Goal: Task Accomplishment & Management: Manage account settings

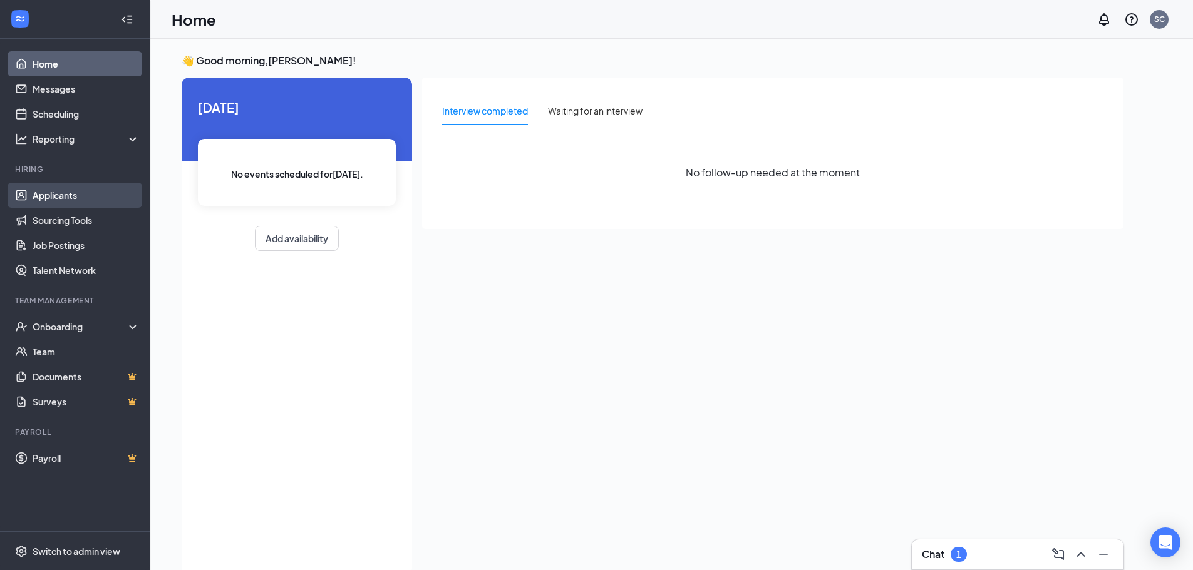
click at [91, 198] on link "Applicants" at bounding box center [86, 195] width 107 height 25
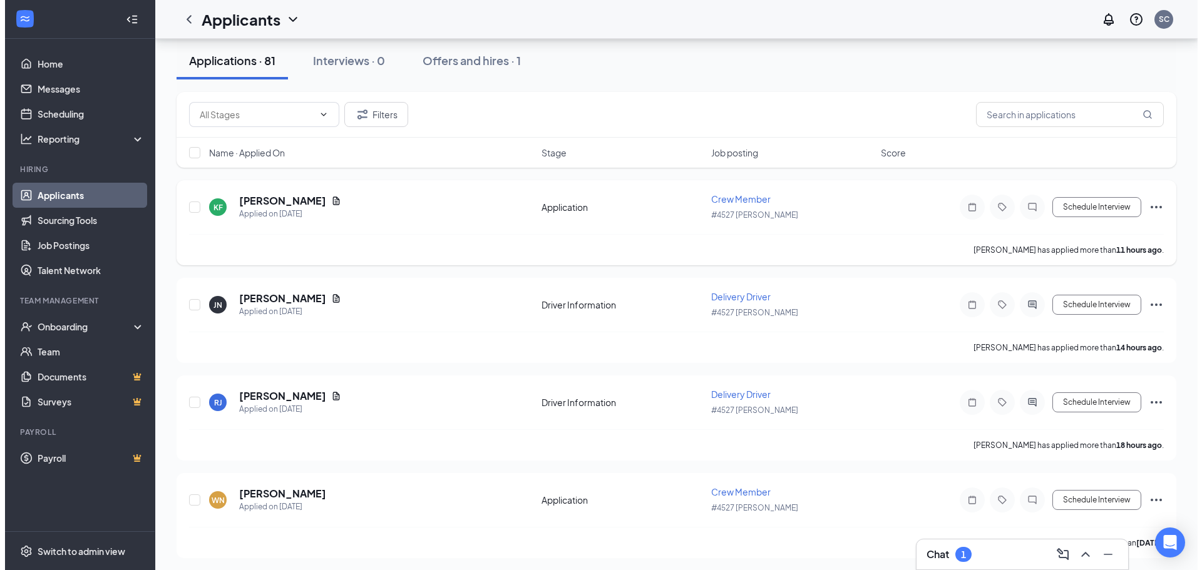
scroll to position [63, 0]
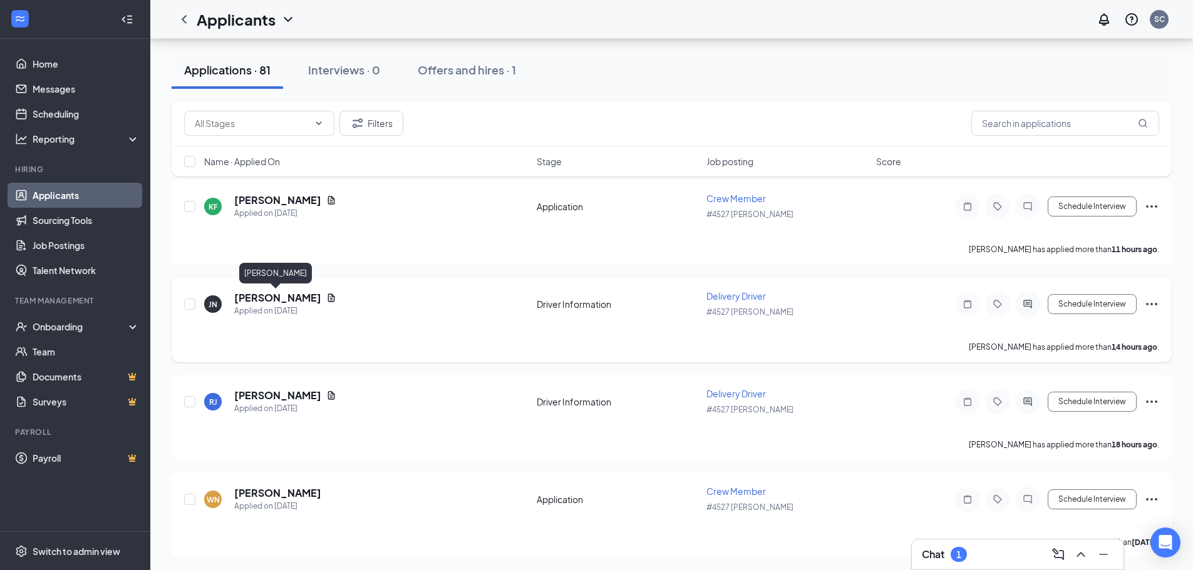
click at [279, 296] on h5 "[PERSON_NAME]" at bounding box center [277, 298] width 87 height 14
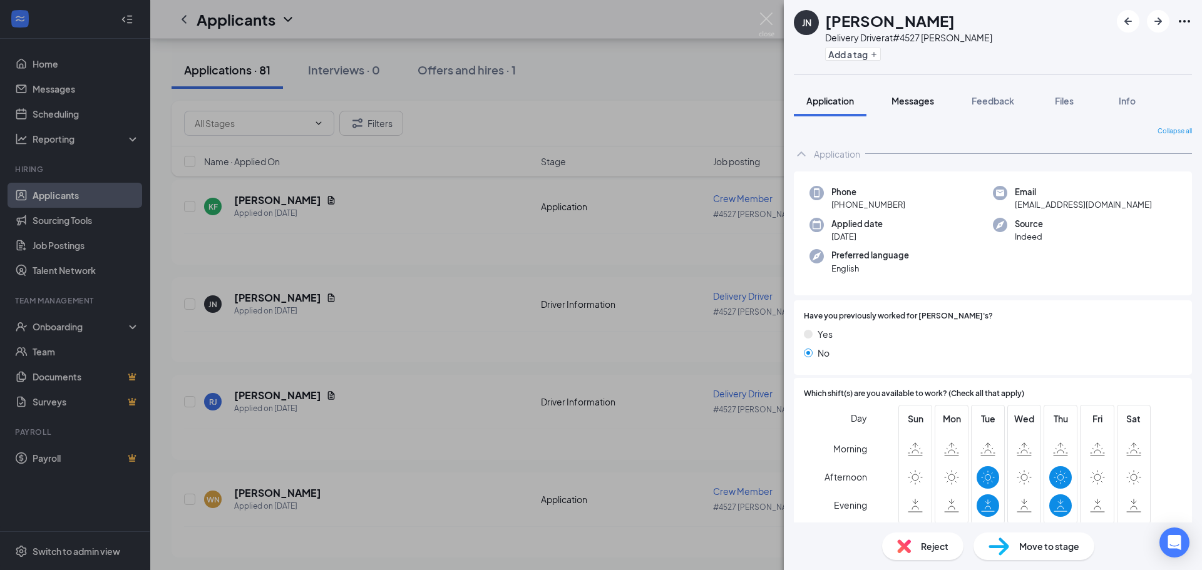
click at [924, 99] on span "Messages" at bounding box center [913, 100] width 43 height 11
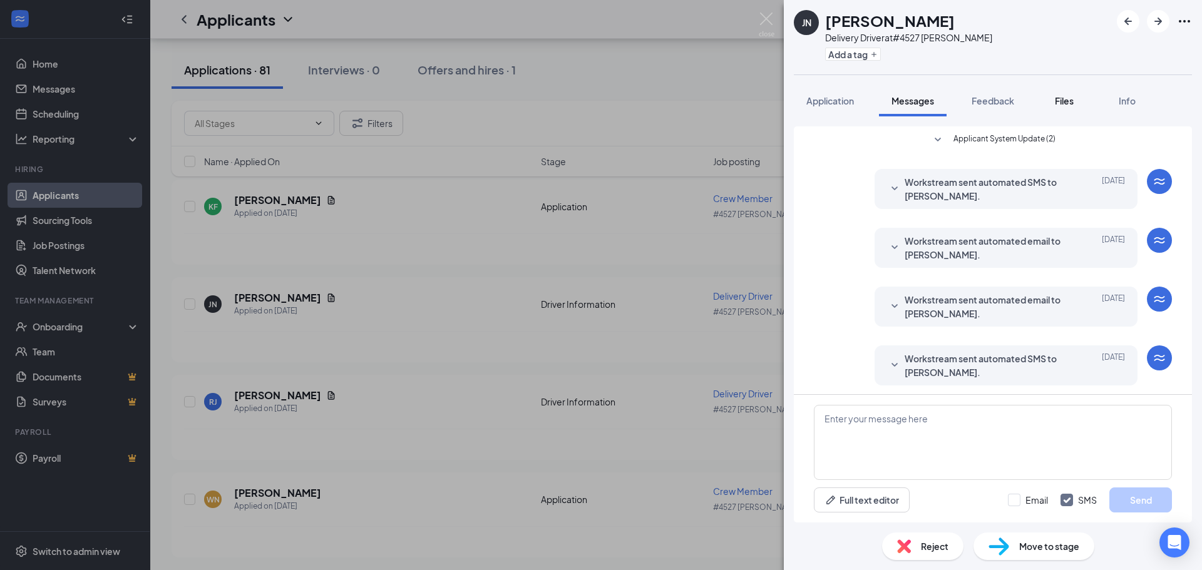
click at [1060, 96] on span "Files" at bounding box center [1064, 100] width 19 height 11
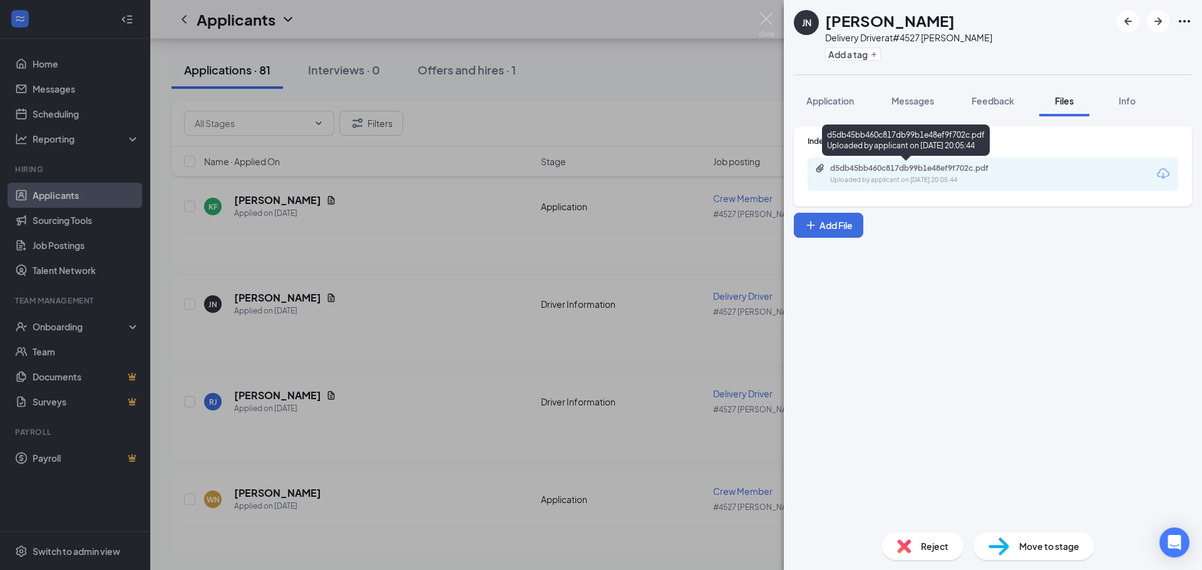
click at [906, 174] on div "d5db45bb460c817db99b1e48ef9f702c.pdf Uploaded by applicant on [DATE] 20:05:44" at bounding box center [916, 174] width 203 height 22
drag, startPoint x: 919, startPoint y: 93, endPoint x: 893, endPoint y: 178, distance: 89.6
click at [919, 92] on button "Messages" at bounding box center [913, 100] width 68 height 31
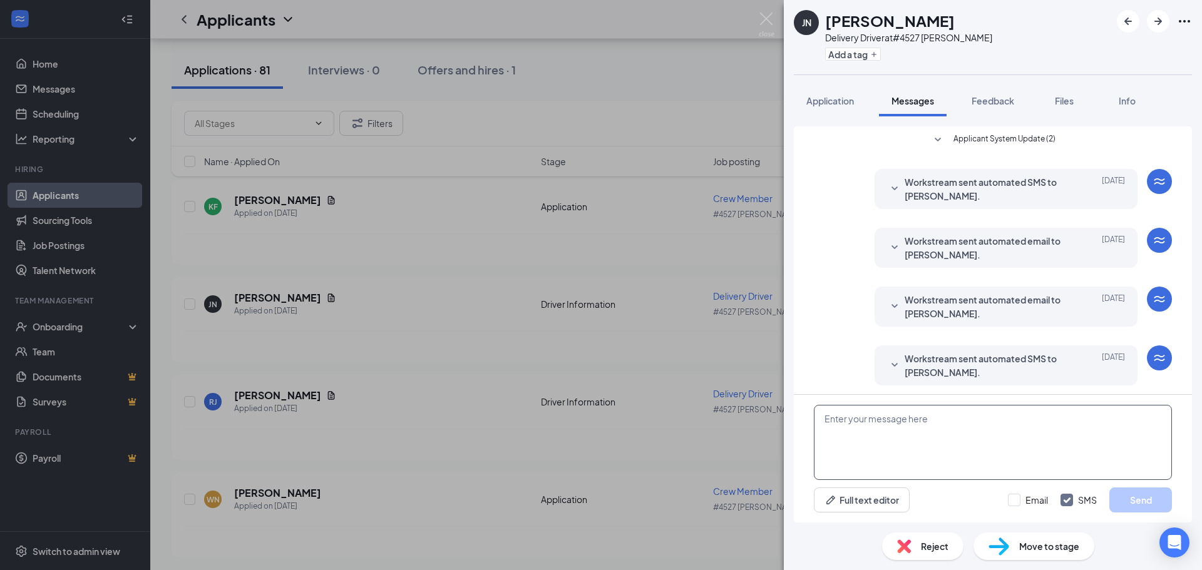
scroll to position [121, 0]
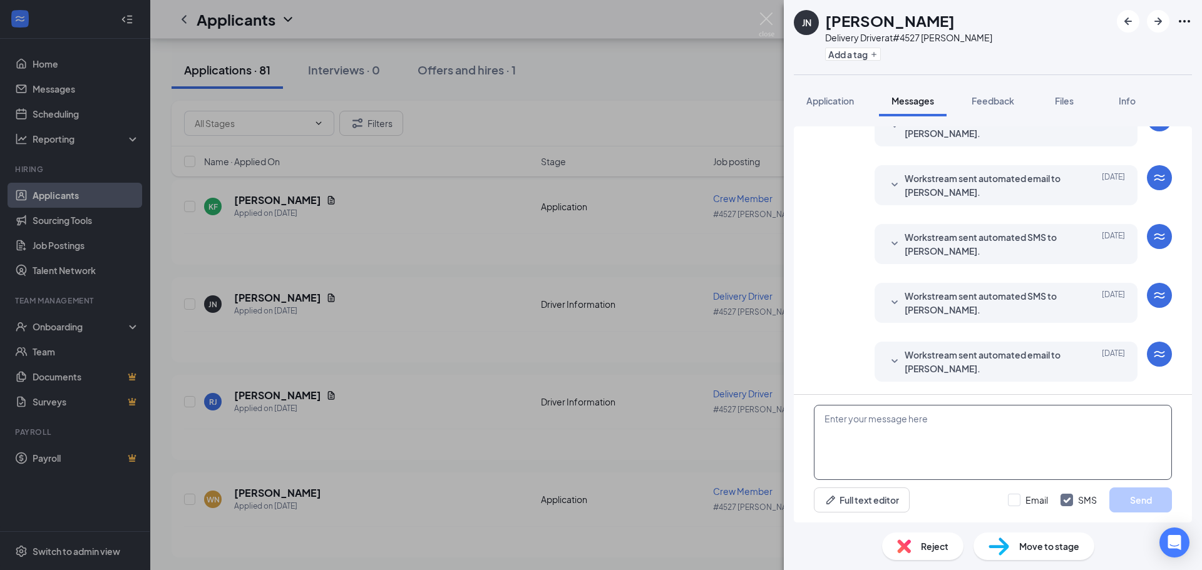
click at [913, 416] on textarea at bounding box center [993, 442] width 358 height 75
type textarea "I"
type textarea "h"
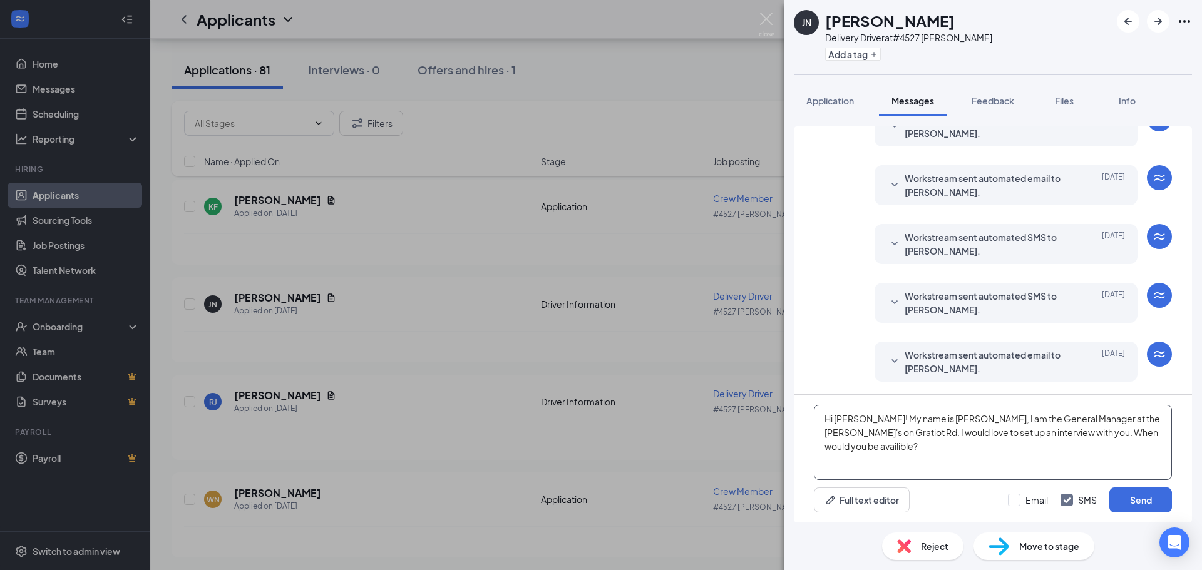
click at [839, 453] on textarea "Hi [PERSON_NAME]! My name is [PERSON_NAME], I am the General Manager at the [PE…" at bounding box center [993, 442] width 358 height 75
type textarea "Hi [PERSON_NAME]! My name is [PERSON_NAME], I am the General Manager at the [PE…"
click at [1154, 494] on button "Send" at bounding box center [1141, 500] width 63 height 25
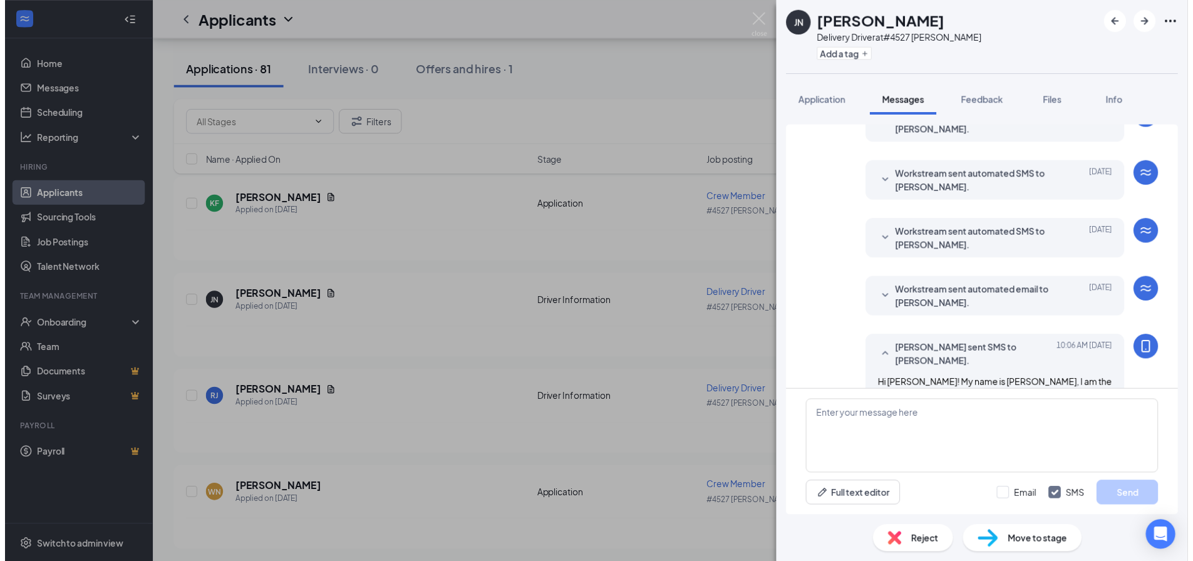
scroll to position [243, 0]
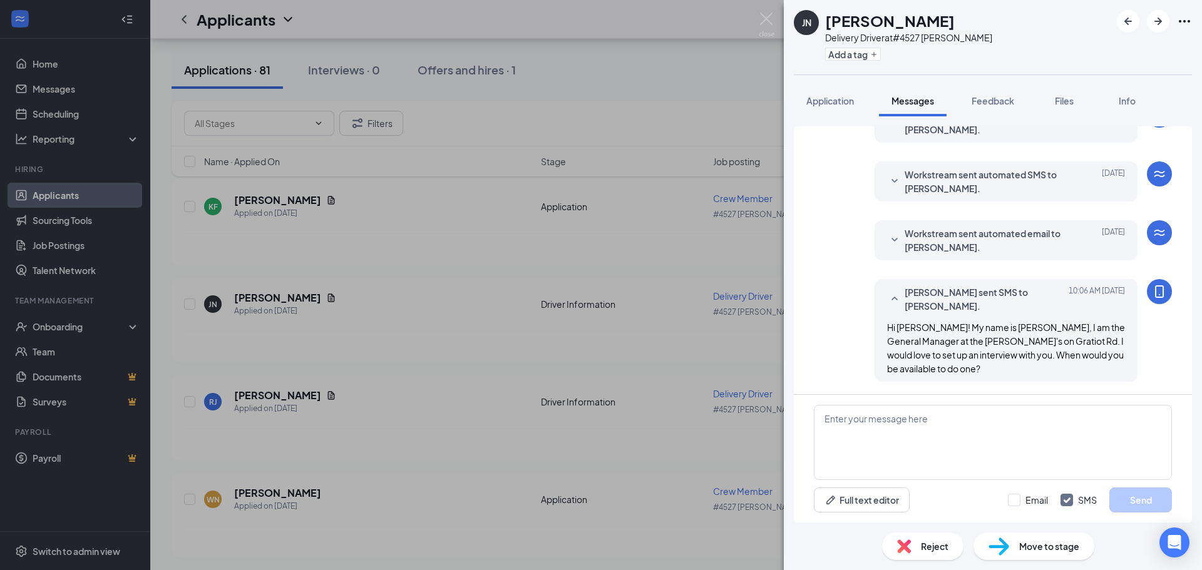
click at [257, 399] on div "JN [PERSON_NAME] Delivery Driver at #4527 [PERSON_NAME] Add a tag Application M…" at bounding box center [601, 285] width 1202 height 570
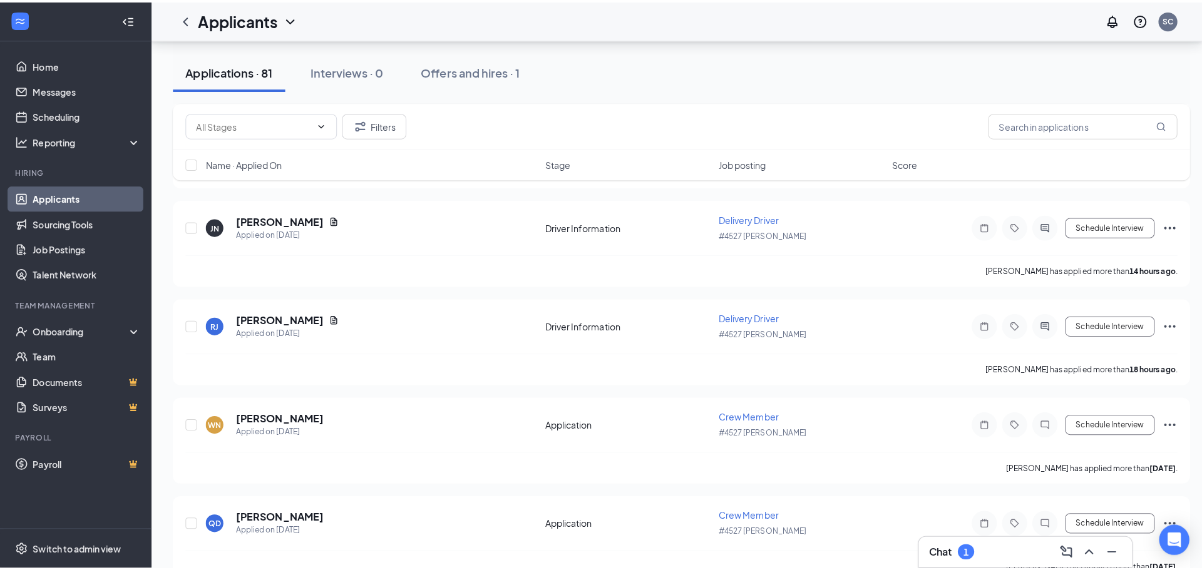
scroll to position [250, 0]
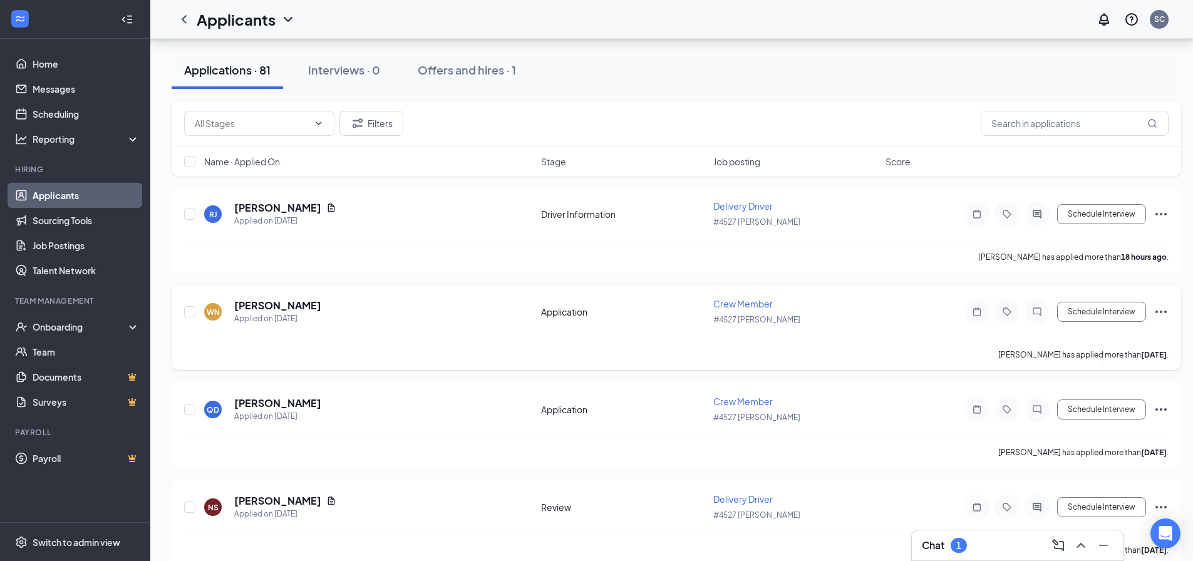
click at [738, 312] on div "#4527 [PERSON_NAME]" at bounding box center [795, 319] width 165 height 14
click at [286, 306] on h5 "[PERSON_NAME]" at bounding box center [277, 306] width 87 height 14
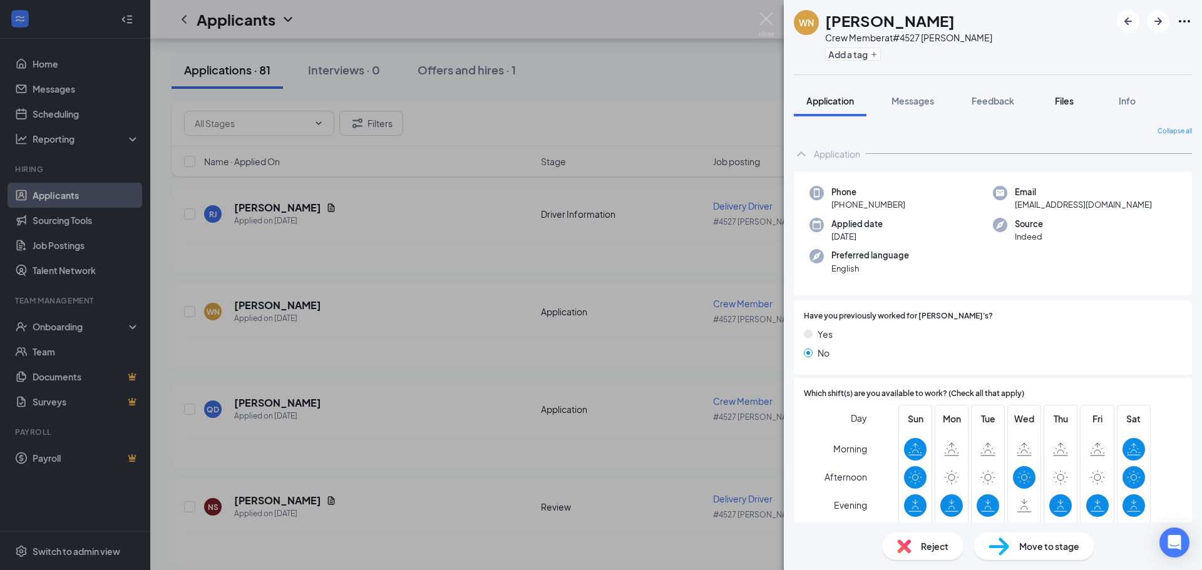
click at [1061, 101] on span "Files" at bounding box center [1064, 100] width 19 height 11
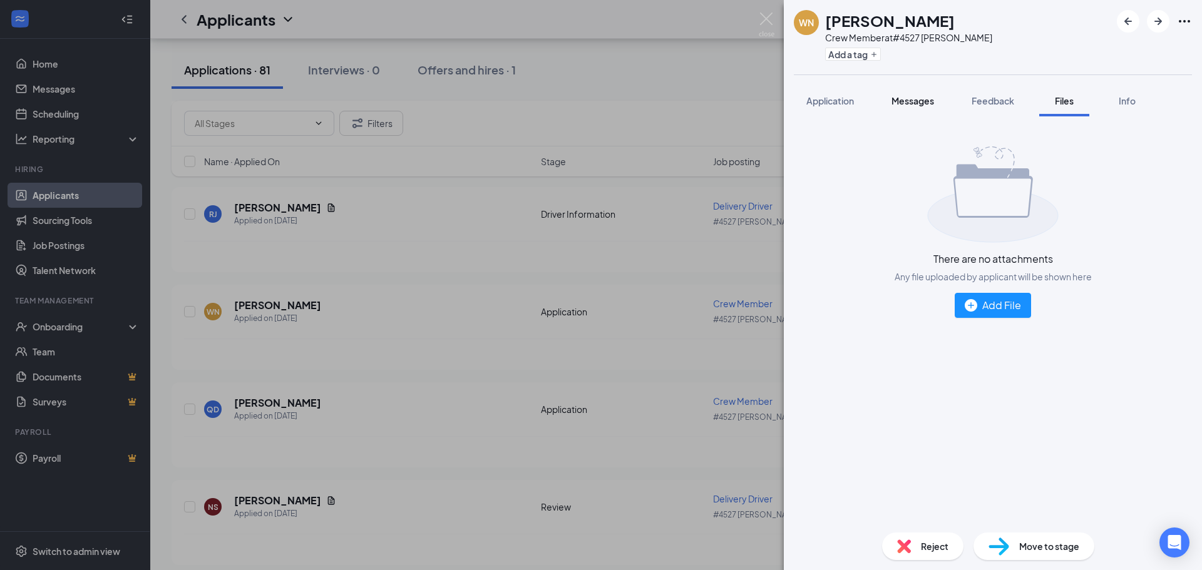
click at [924, 96] on span "Messages" at bounding box center [913, 100] width 43 height 11
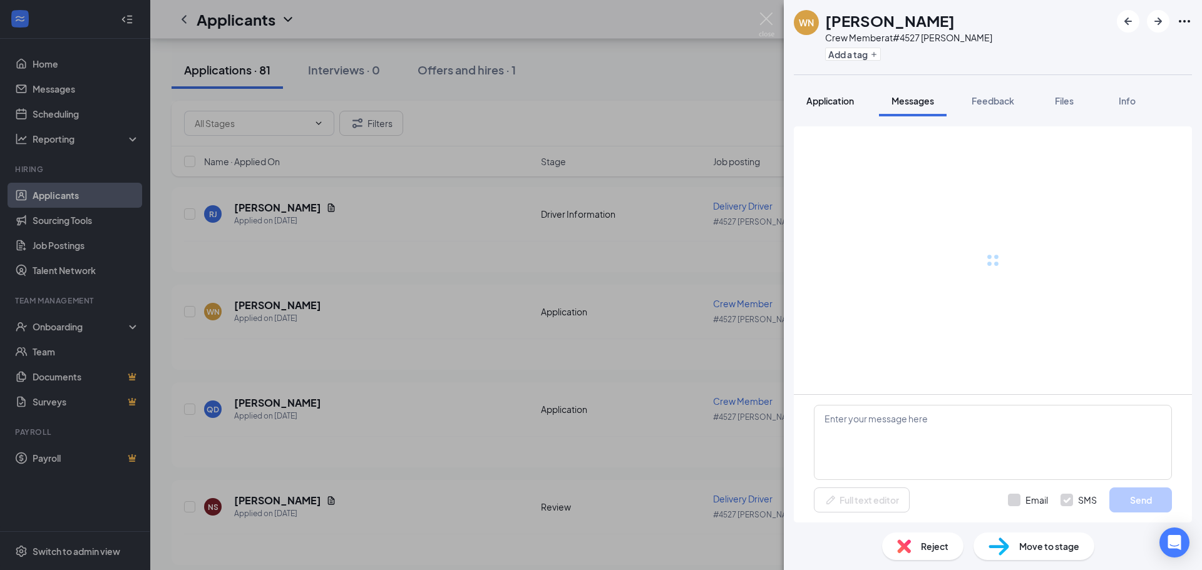
click at [840, 105] on span "Application" at bounding box center [831, 100] width 48 height 11
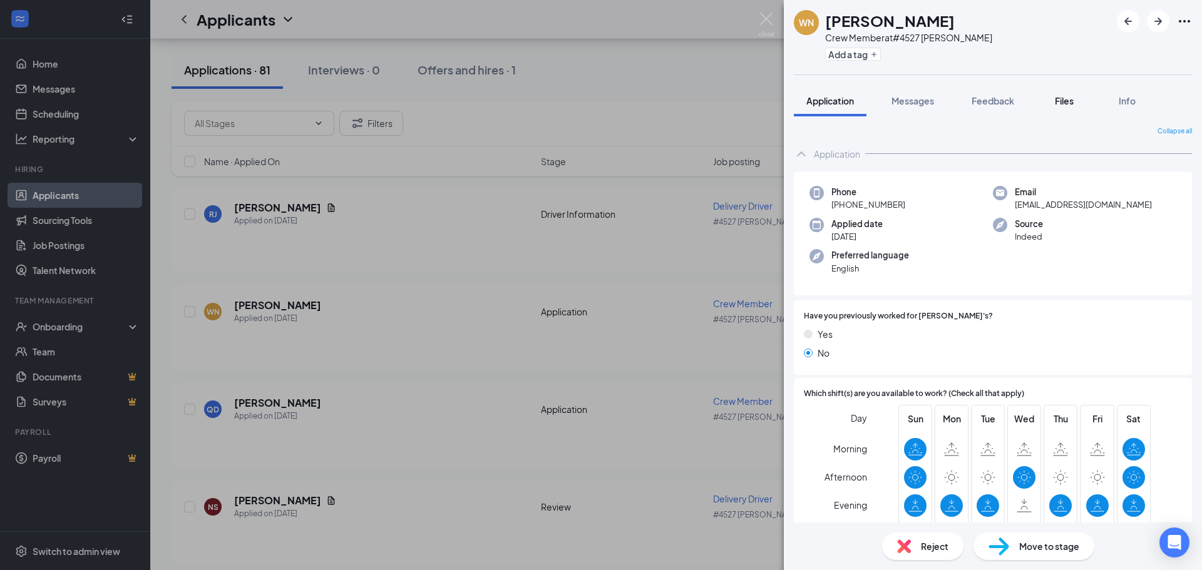
click at [1073, 95] on span "Files" at bounding box center [1064, 100] width 19 height 11
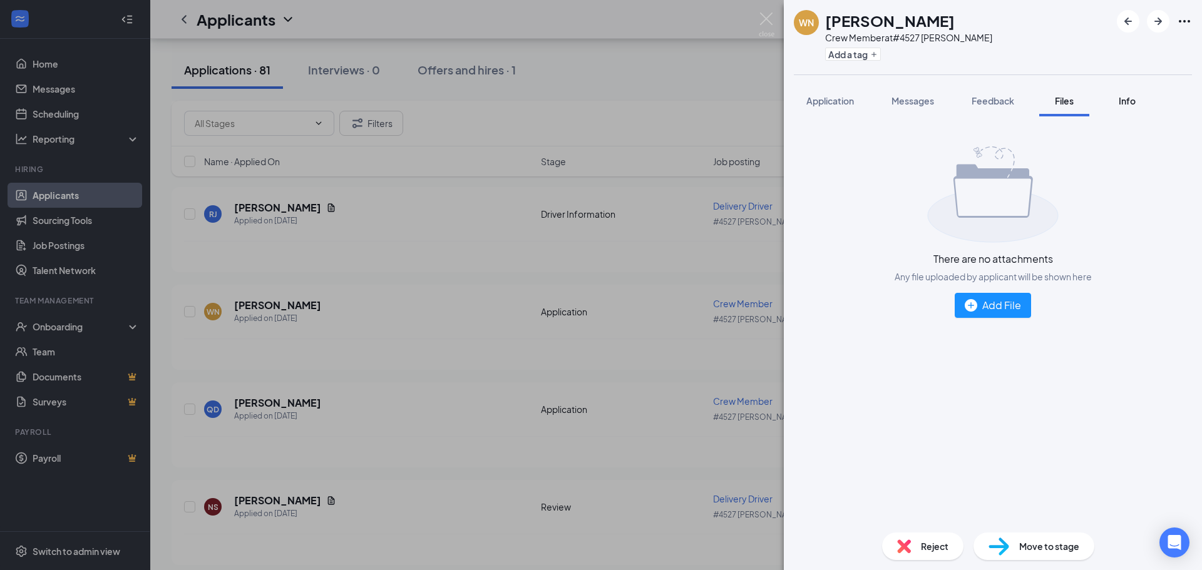
drag, startPoint x: 1133, startPoint y: 96, endPoint x: 1125, endPoint y: 105, distance: 11.5
click at [1133, 96] on span "Info" at bounding box center [1127, 100] width 17 height 11
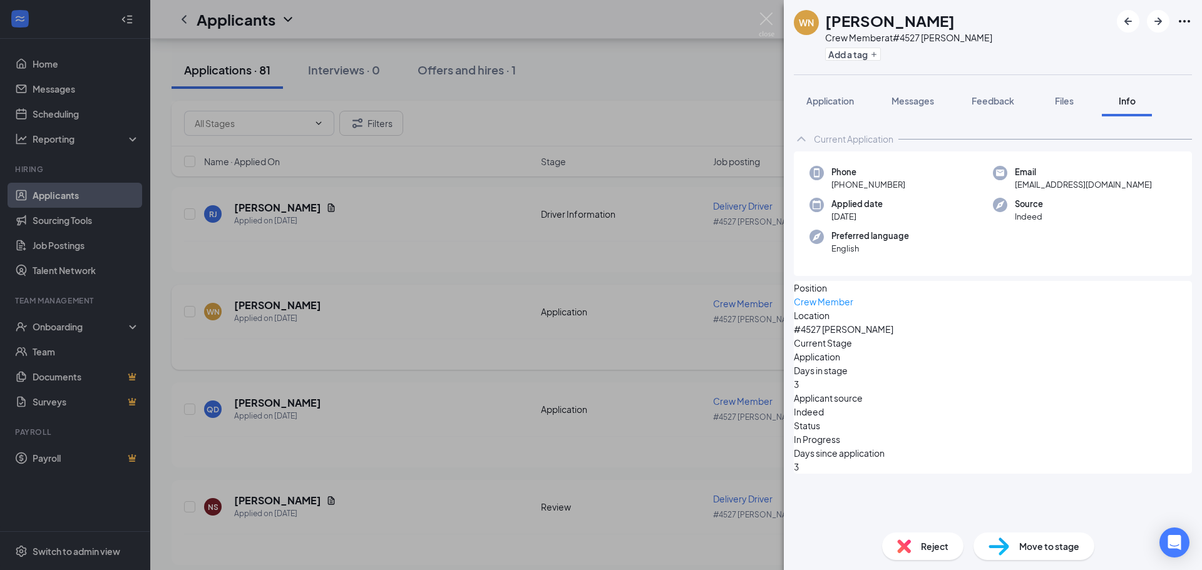
click at [644, 295] on div "[PERSON_NAME] Crew Member at #4527 [PERSON_NAME] Add a tag Application Messages…" at bounding box center [601, 285] width 1202 height 570
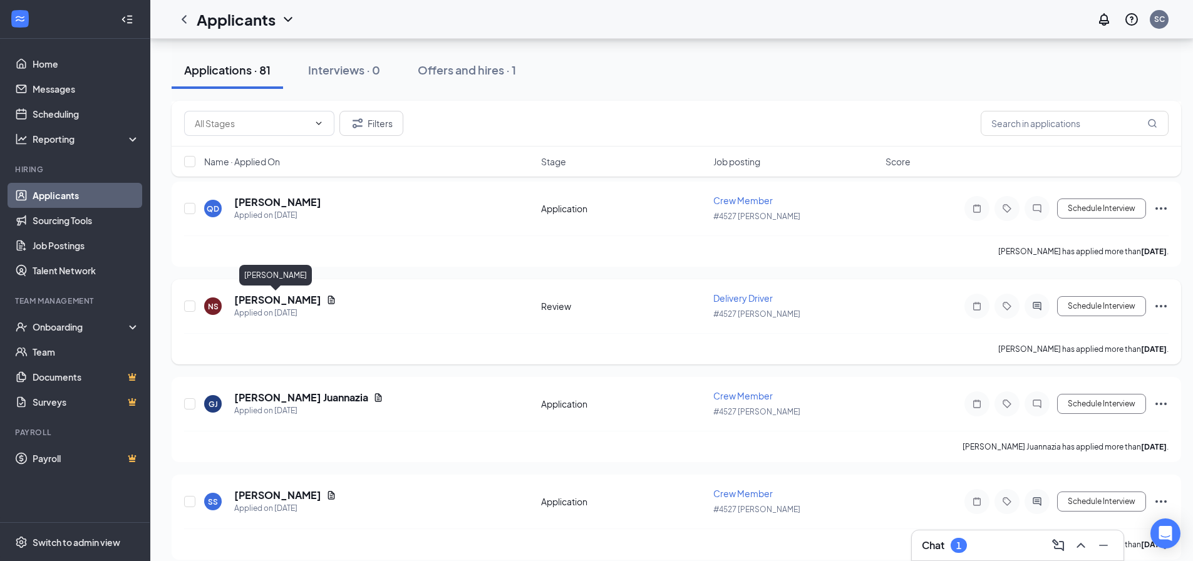
scroll to position [564, 0]
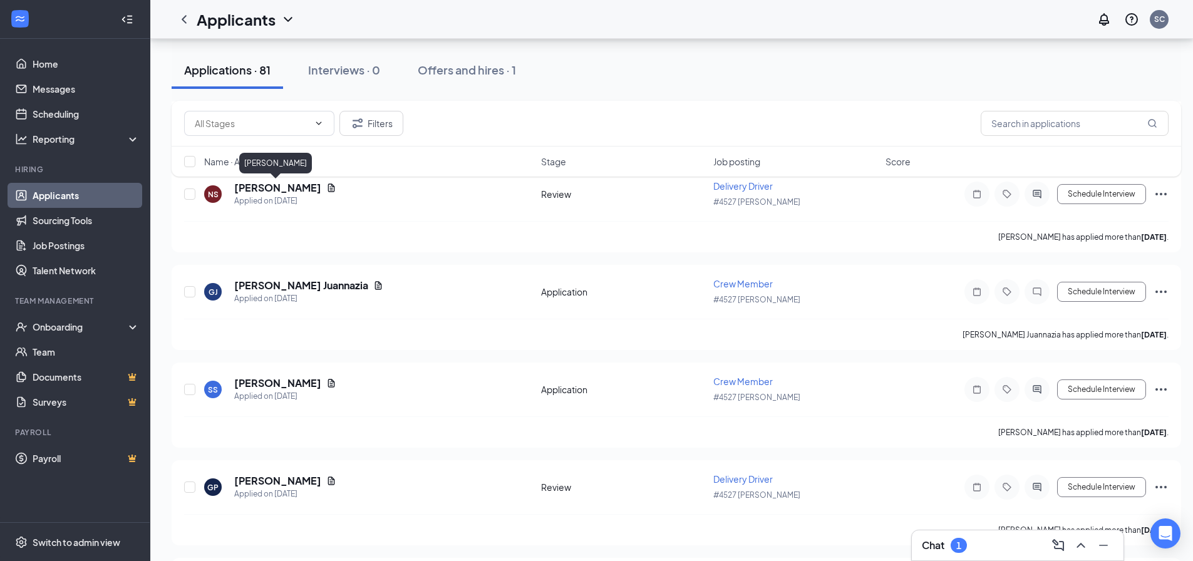
click at [282, 187] on div "Filters Name · Applied On Stage Job posting Score" at bounding box center [676, 145] width 1009 height 88
click at [289, 190] on h5 "[PERSON_NAME]" at bounding box center [277, 188] width 87 height 14
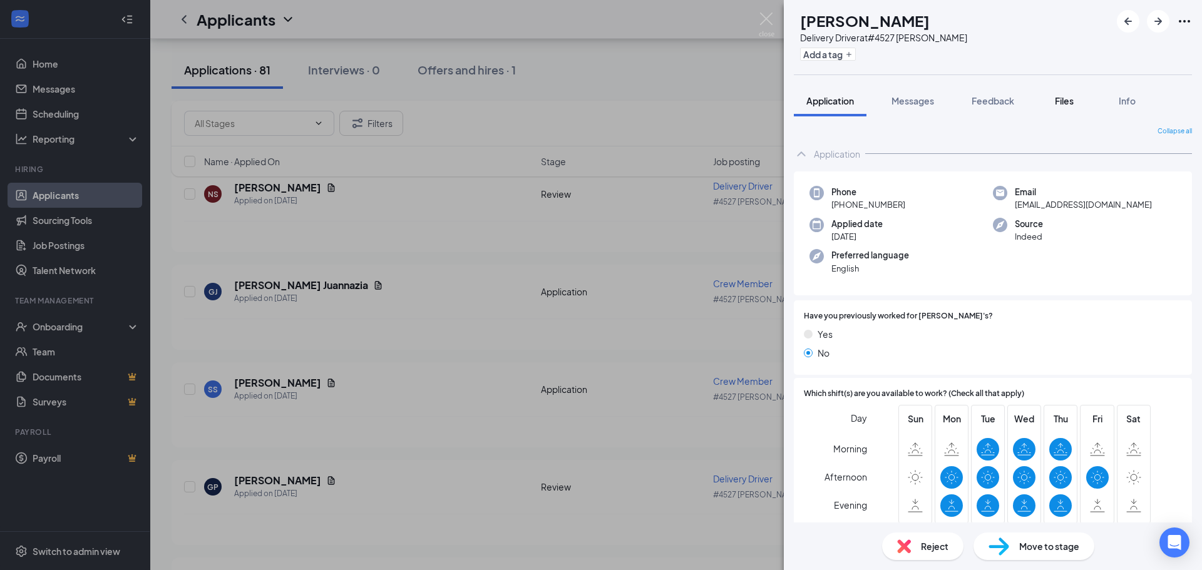
click at [1073, 89] on button "Files" at bounding box center [1065, 100] width 50 height 31
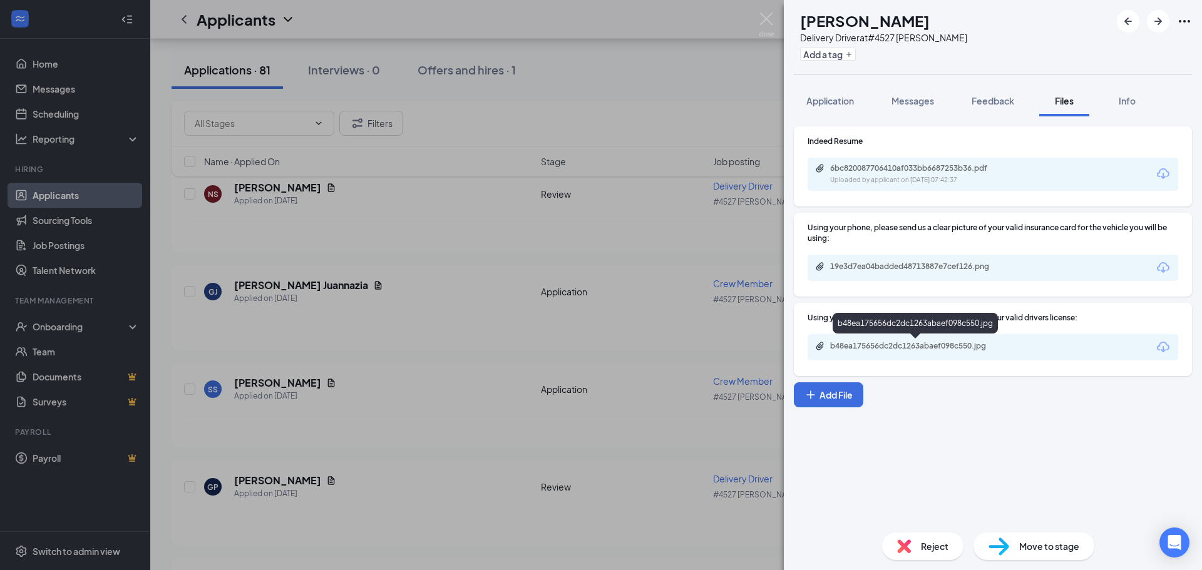
click at [949, 348] on div "b48ea175656dc2dc1263abaef098c550.jpg" at bounding box center [917, 346] width 175 height 10
click at [886, 167] on div "6bc820087706410af033bb6687253b36.pdf" at bounding box center [917, 168] width 175 height 10
click at [328, 321] on div "NS [PERSON_NAME] Delivery Driver at #4527 [PERSON_NAME] Add a tag Application M…" at bounding box center [601, 285] width 1202 height 570
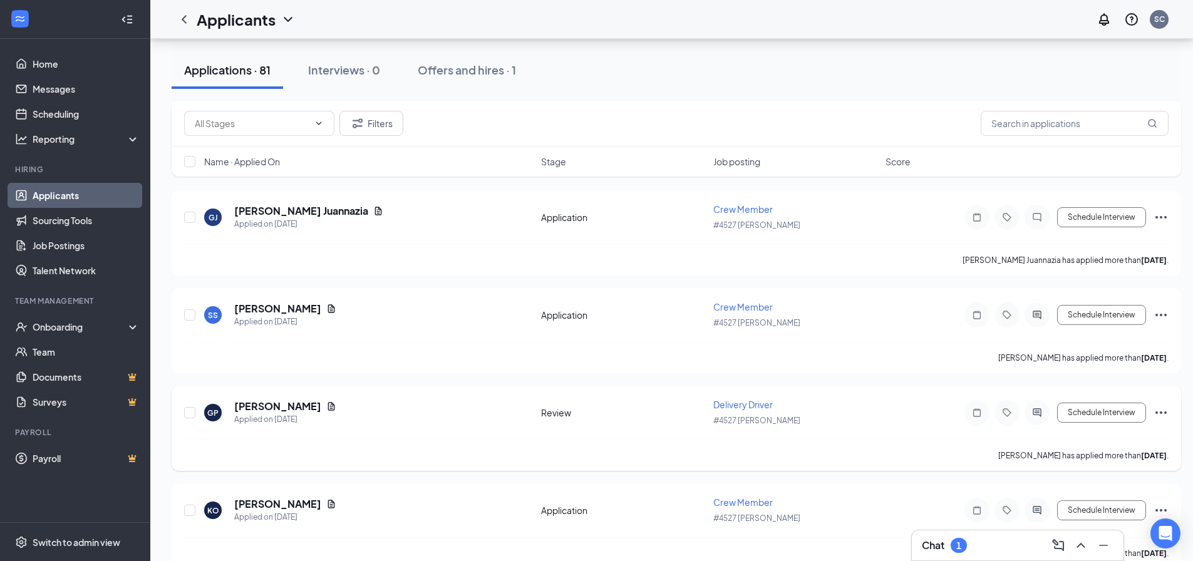
scroll to position [751, 0]
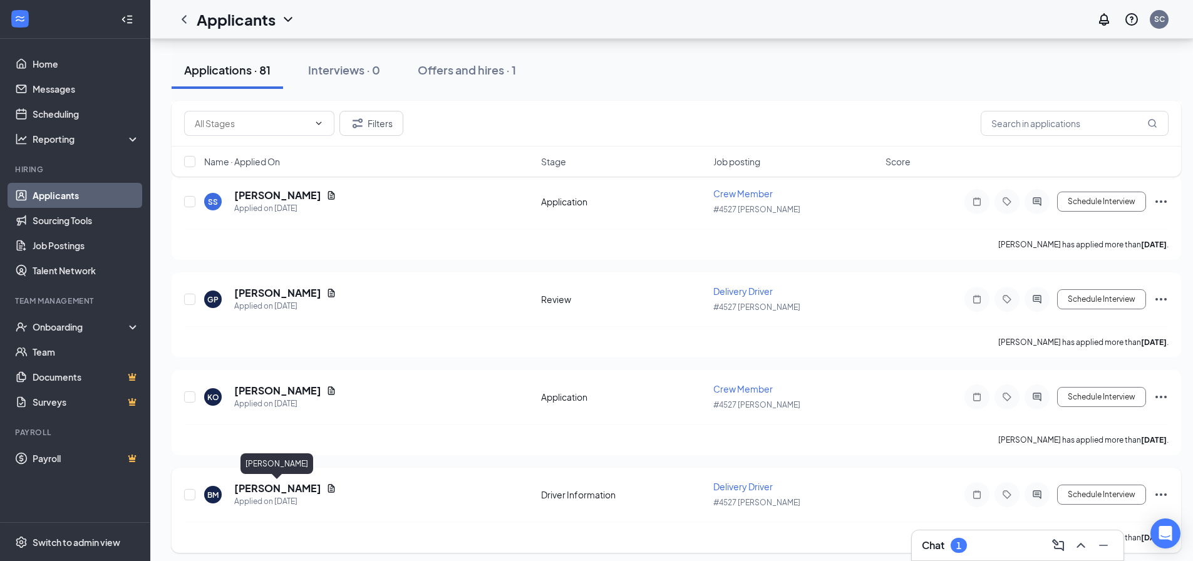
click at [279, 485] on h5 "[PERSON_NAME]" at bounding box center [277, 489] width 87 height 14
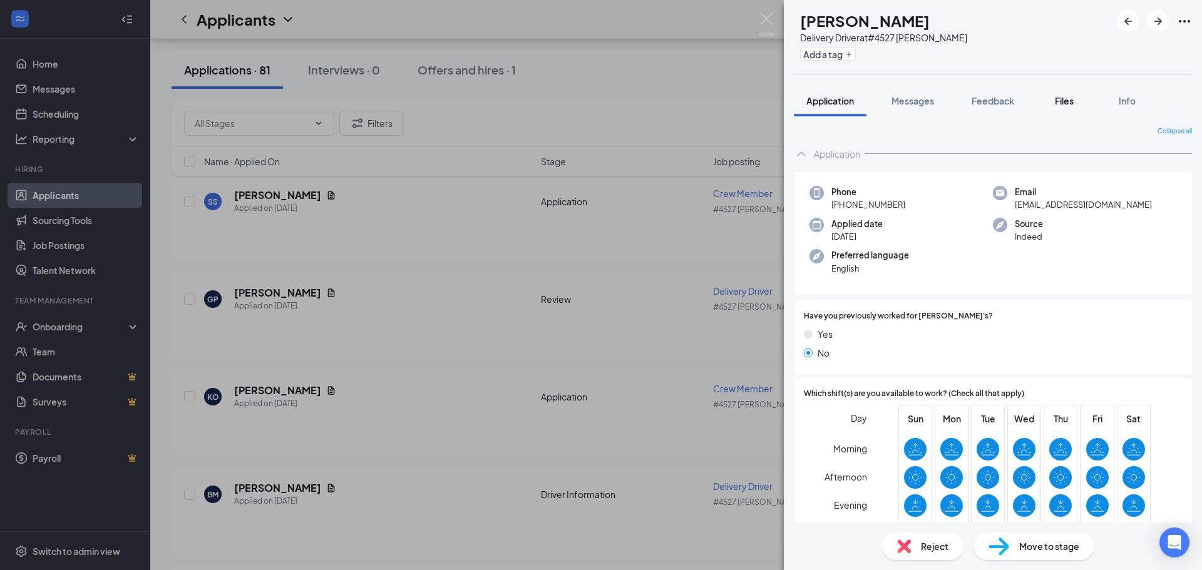
click at [1064, 96] on span "Files" at bounding box center [1064, 100] width 19 height 11
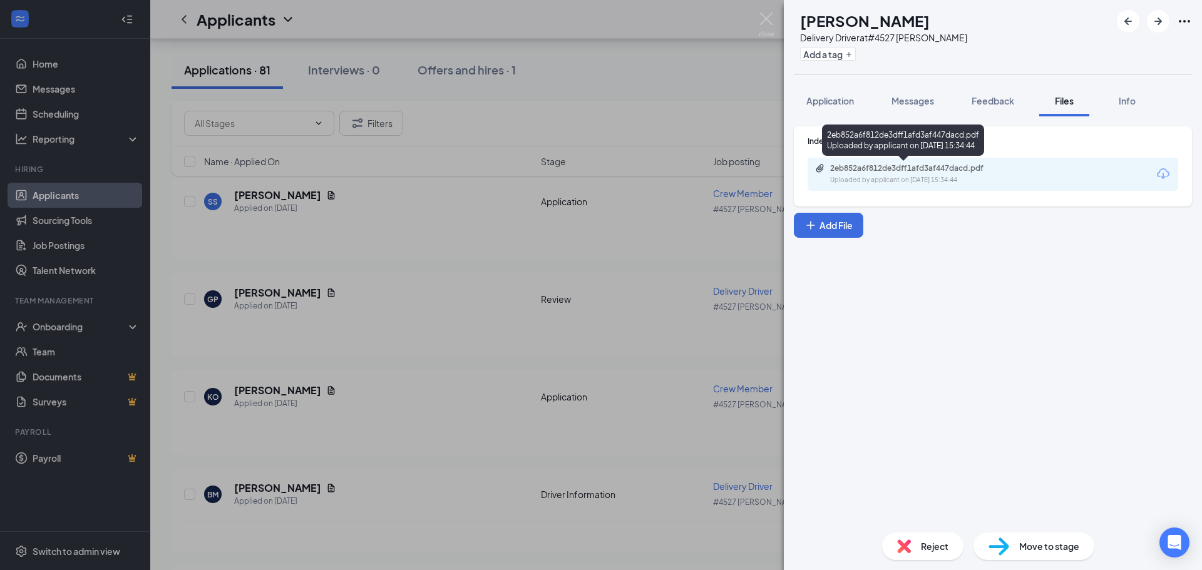
click at [857, 167] on div "2eb852a6f812de3dff1afd3af447dacd.pdf" at bounding box center [917, 168] width 175 height 10
click at [610, 247] on div "BM [PERSON_NAME] Delivery Driver at #4527 [PERSON_NAME] Add a tag Application M…" at bounding box center [601, 285] width 1202 height 570
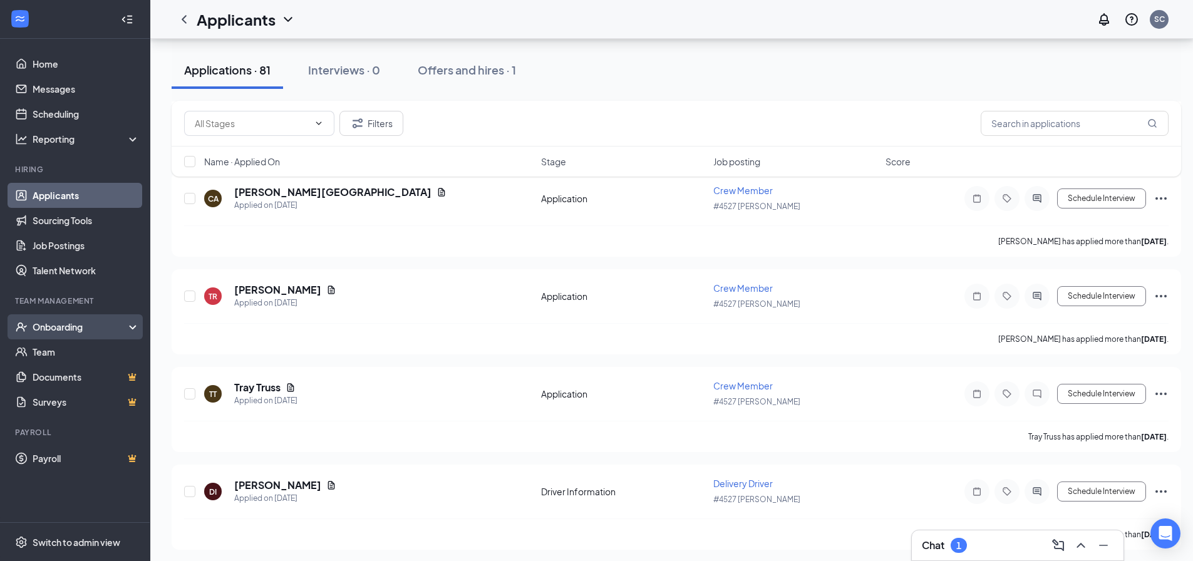
scroll to position [1378, 0]
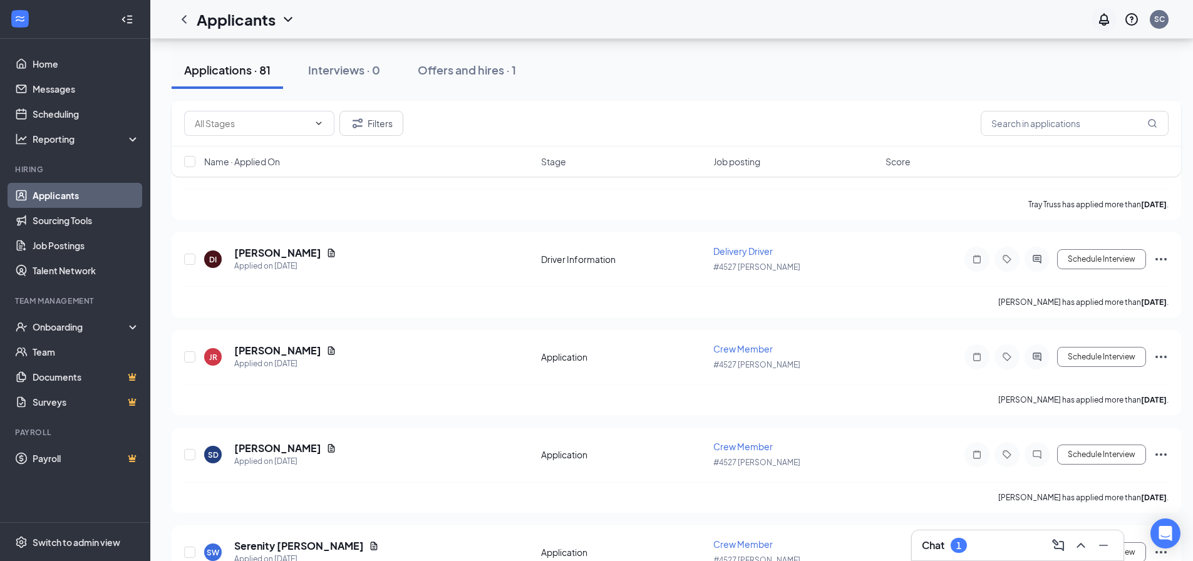
click at [1105, 13] on div at bounding box center [1104, 19] width 25 height 25
click at [1109, 15] on icon "Notifications" at bounding box center [1104, 19] width 10 height 13
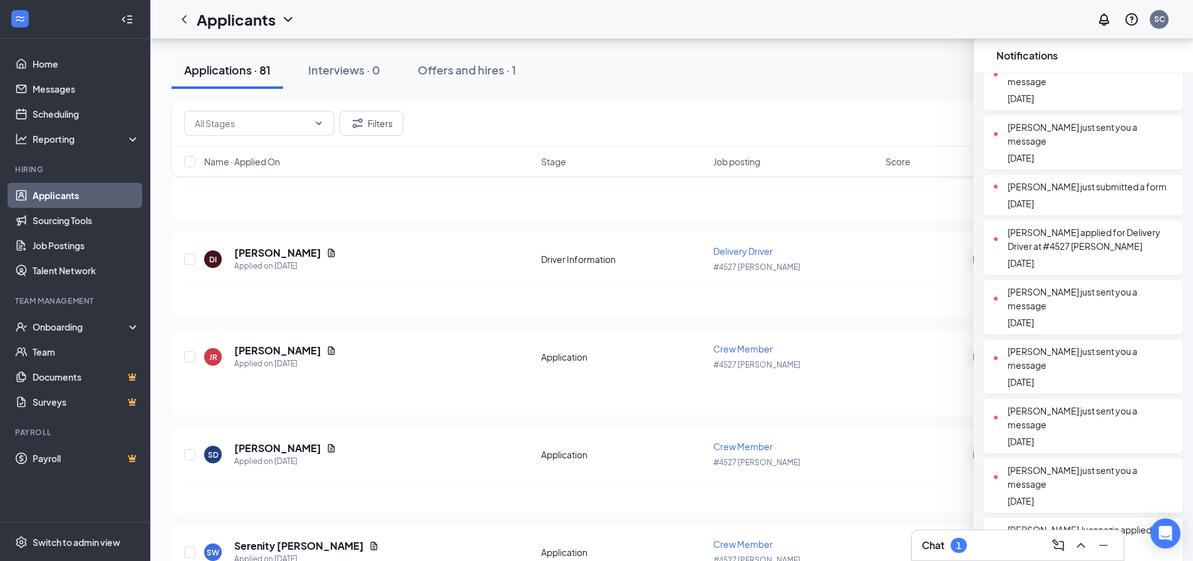
scroll to position [564, 0]
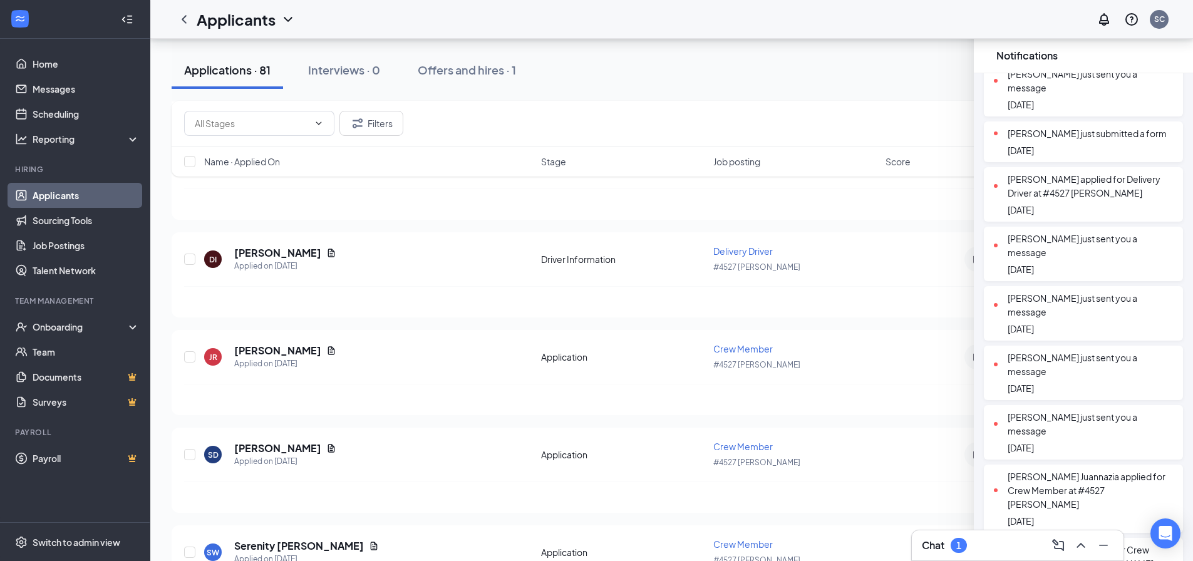
click at [1124, 246] on div "[PERSON_NAME] just sent you a message" at bounding box center [1083, 246] width 179 height 28
